Goal: Information Seeking & Learning: Learn about a topic

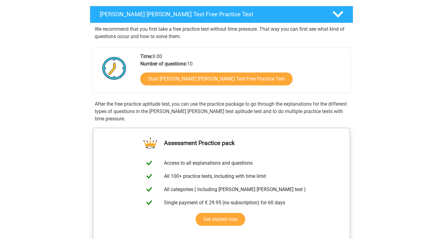
scroll to position [95, 0]
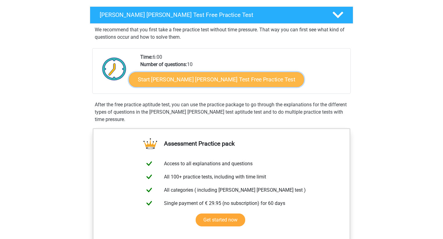
click at [189, 83] on link "Start Watson Glaser Test Free Practice Test" at bounding box center [216, 79] width 175 height 15
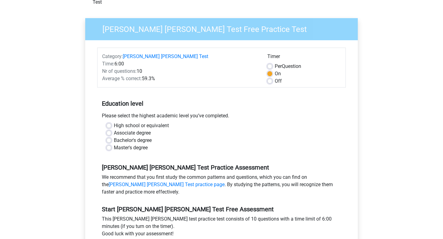
scroll to position [40, 0]
click at [114, 136] on label "Bachelor's degree" at bounding box center [133, 139] width 38 height 7
click at [107, 136] on input "Bachelor's degree" at bounding box center [108, 139] width 5 height 6
radio input "true"
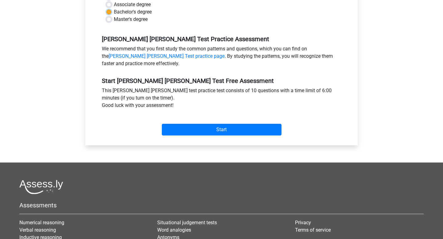
scroll to position [164, 0]
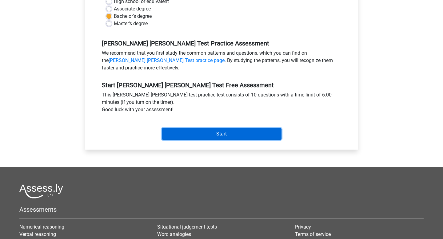
click at [195, 128] on input "Start" at bounding box center [222, 134] width 120 height 12
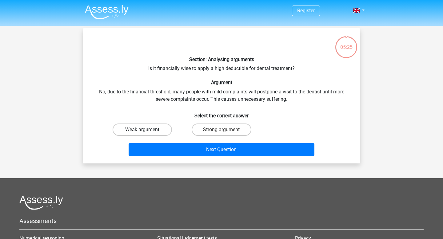
click at [140, 129] on label "Weak argument" at bounding box center [142, 130] width 59 height 12
click at [142, 130] on input "Weak argument" at bounding box center [144, 132] width 4 height 4
radio input "true"
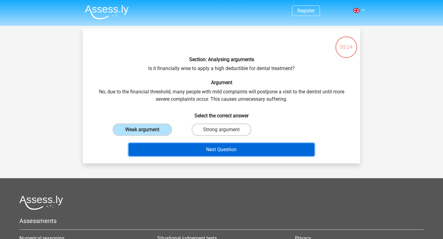
click at [184, 145] on button "Next Question" at bounding box center [221, 149] width 186 height 13
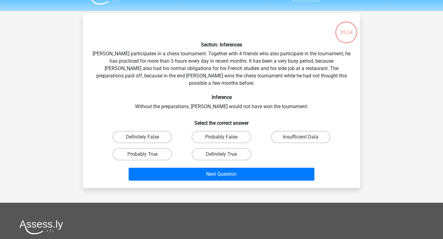
scroll to position [28, 0]
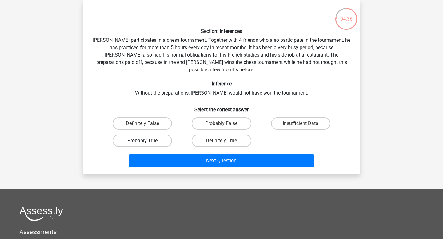
click at [150, 135] on label "Probably True" at bounding box center [142, 141] width 59 height 12
click at [146, 141] on input "Probably True" at bounding box center [144, 143] width 4 height 4
radio input "true"
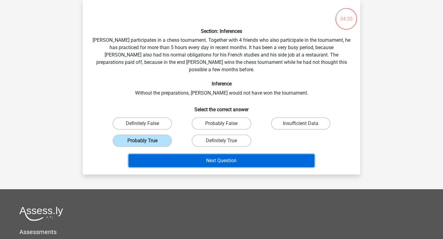
click at [192, 154] on button "Next Question" at bounding box center [221, 160] width 186 height 13
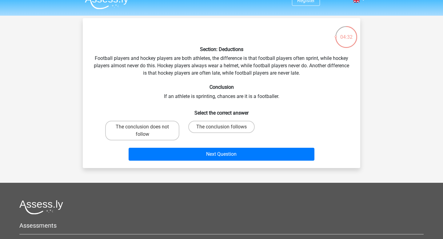
scroll to position [0, 0]
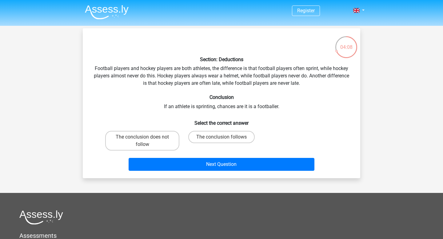
click at [146, 137] on input "The conclusion does not follow" at bounding box center [144, 139] width 4 height 4
radio input "true"
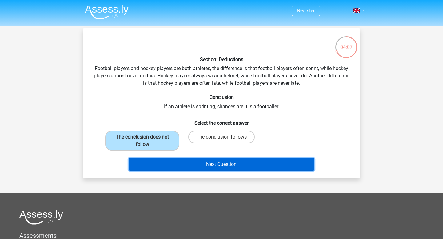
click at [178, 167] on button "Next Question" at bounding box center [221, 164] width 186 height 13
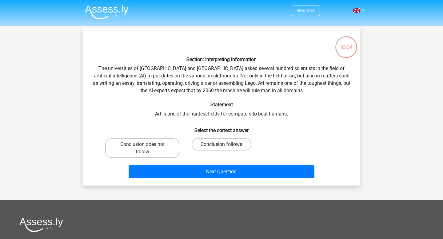
click at [223, 141] on label "Conclusion follows" at bounding box center [221, 144] width 59 height 12
click at [223, 144] on input "Conclusion follows" at bounding box center [223, 146] width 4 height 4
radio input "true"
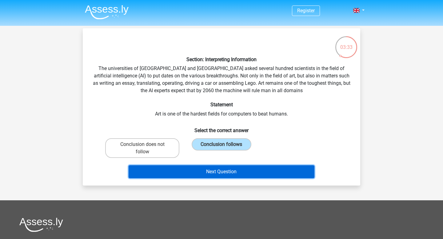
click at [232, 172] on button "Next Question" at bounding box center [221, 171] width 186 height 13
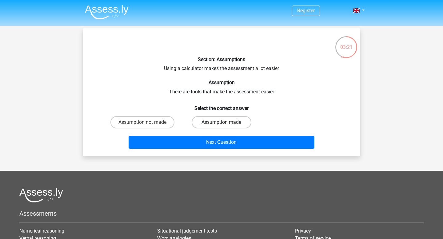
click at [220, 123] on label "Assumption made" at bounding box center [221, 122] width 59 height 12
click at [221, 123] on input "Assumption made" at bounding box center [223, 124] width 4 height 4
radio input "true"
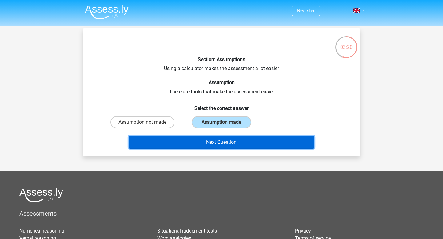
click at [223, 136] on button "Next Question" at bounding box center [221, 142] width 186 height 13
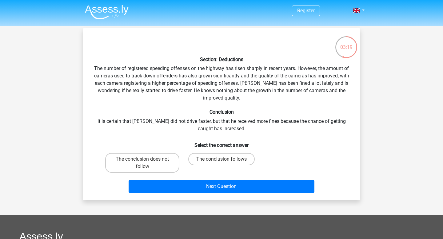
scroll to position [1, 0]
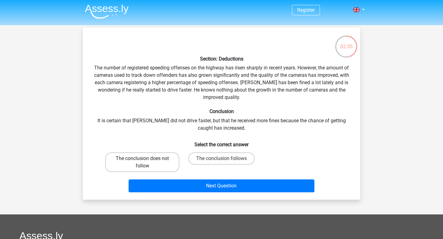
click at [168, 161] on label "The conclusion does not follow" at bounding box center [142, 162] width 74 height 20
click at [146, 161] on input "The conclusion does not follow" at bounding box center [144, 161] width 4 height 4
radio input "true"
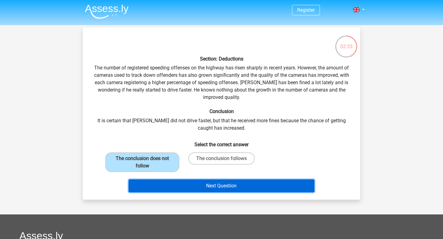
click at [176, 184] on button "Next Question" at bounding box center [221, 186] width 186 height 13
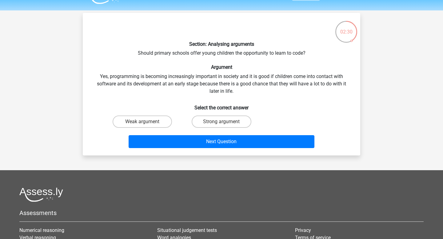
scroll to position [14, 0]
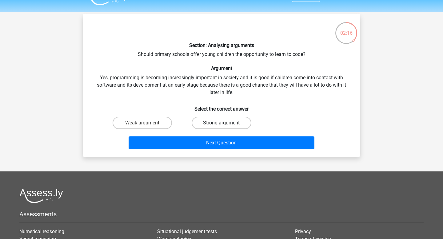
click at [212, 120] on label "Strong argument" at bounding box center [221, 123] width 59 height 12
click at [221, 123] on input "Strong argument" at bounding box center [223, 125] width 4 height 4
radio input "true"
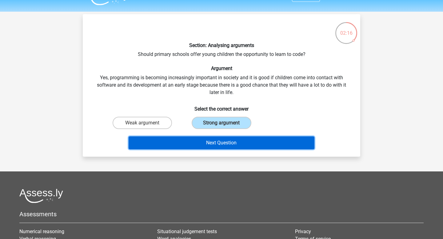
click at [207, 147] on button "Next Question" at bounding box center [221, 142] width 186 height 13
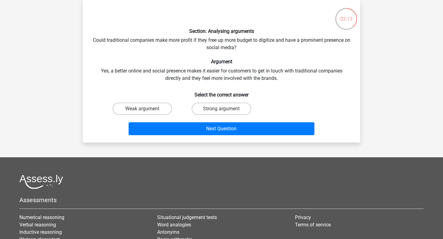
scroll to position [0, 0]
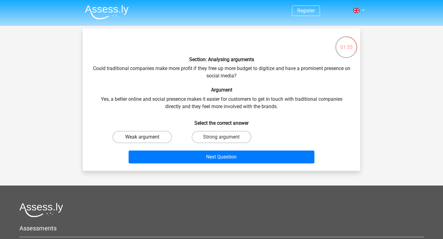
click at [151, 137] on label "Weak argument" at bounding box center [142, 137] width 59 height 12
click at [146, 137] on input "Weak argument" at bounding box center [144, 139] width 4 height 4
radio input "true"
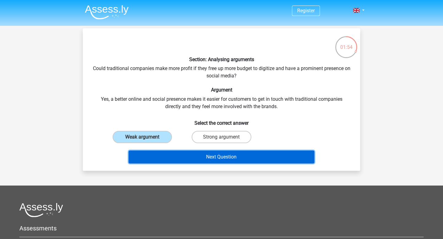
click at [154, 156] on button "Next Question" at bounding box center [221, 157] width 186 height 13
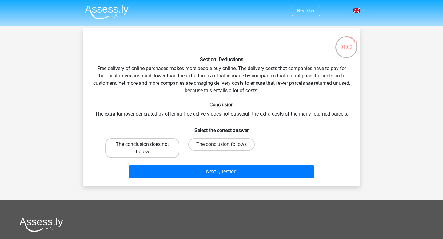
click at [133, 149] on label "The conclusion does not follow" at bounding box center [142, 148] width 74 height 20
click at [142, 148] on input "The conclusion does not follow" at bounding box center [144, 146] width 4 height 4
radio input "true"
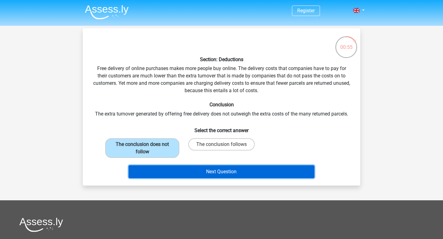
click at [188, 168] on button "Next Question" at bounding box center [221, 171] width 186 height 13
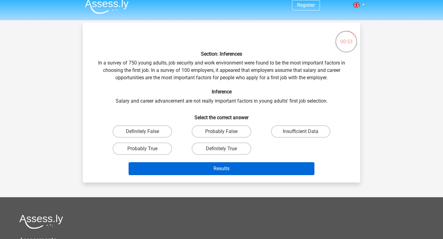
scroll to position [2, 0]
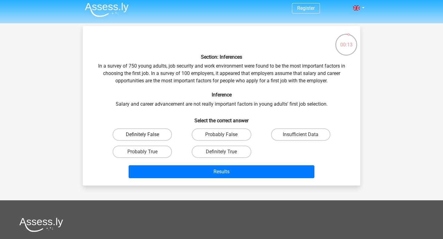
click at [156, 136] on label "Definitely False" at bounding box center [142, 134] width 59 height 12
click at [146, 136] on input "Definitely False" at bounding box center [144, 137] width 4 height 4
radio input "true"
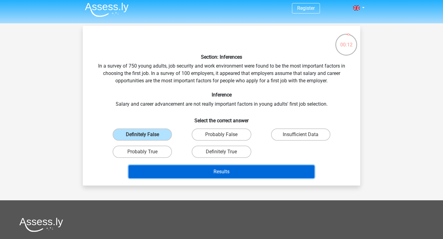
click at [180, 171] on button "Results" at bounding box center [221, 171] width 186 height 13
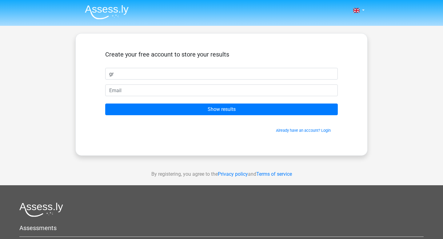
type input "g"
type input "Grace"
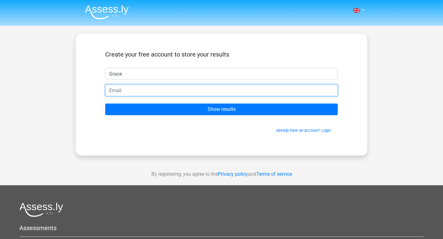
click at [174, 88] on input "email" at bounding box center [221, 91] width 232 height 12
type input "[EMAIL_ADDRESS][DOMAIN_NAME]"
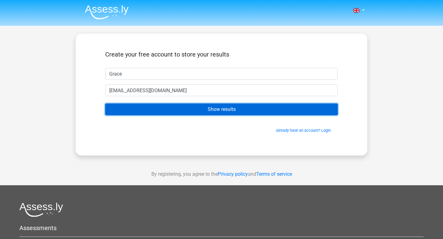
click at [168, 107] on input "Show results" at bounding box center [221, 110] width 232 height 12
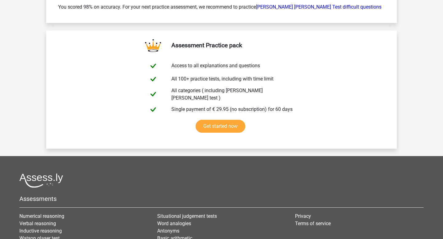
scroll to position [1086, 0]
